Goal: Navigation & Orientation: Find specific page/section

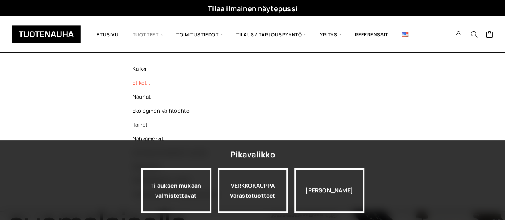
click at [135, 86] on link "Etiketit" at bounding box center [178, 83] width 116 height 14
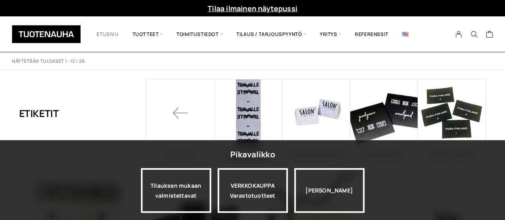
click at [111, 36] on link "Etusivu" at bounding box center [107, 34] width 35 height 24
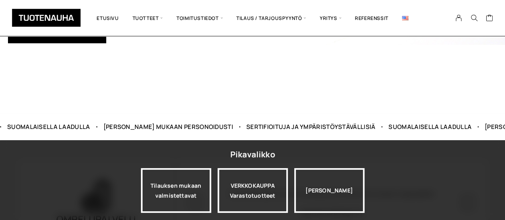
scroll to position [199, 0]
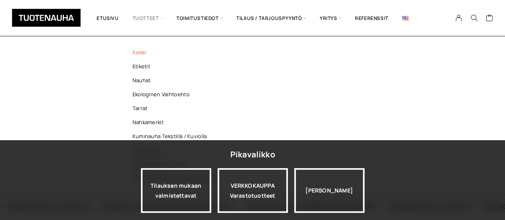
click at [147, 52] on link "Kaikki" at bounding box center [178, 52] width 116 height 14
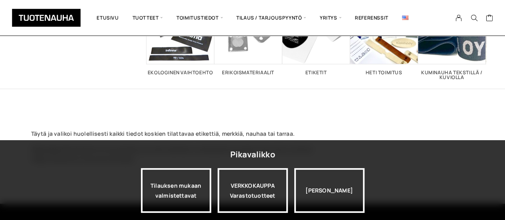
scroll to position [80, 0]
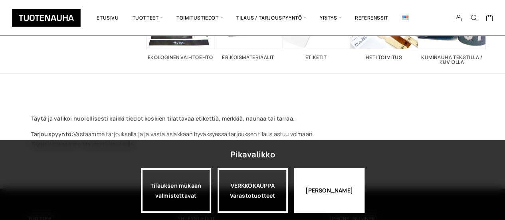
click at [335, 198] on div "[PERSON_NAME]" at bounding box center [329, 190] width 70 height 45
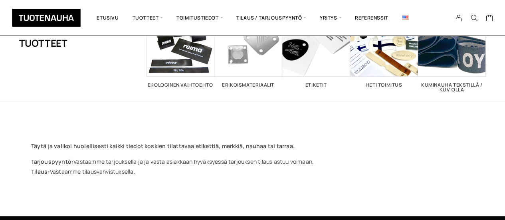
scroll to position [40, 0]
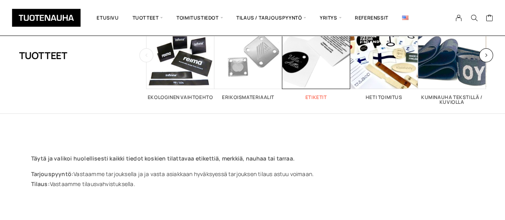
click at [311, 65] on span "Visit product category Etiketit" at bounding box center [316, 55] width 68 height 68
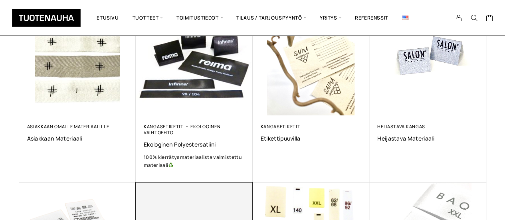
scroll to position [160, 0]
